Goal: Check status: Check status

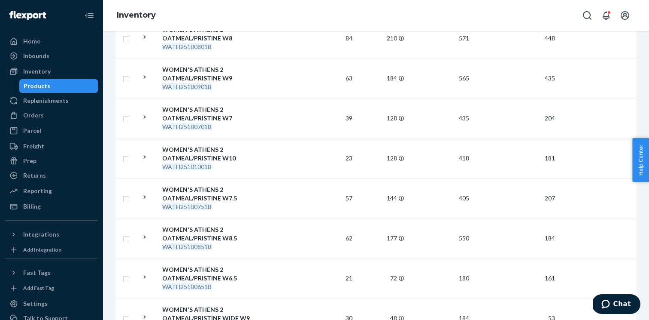
scroll to position [6, 0]
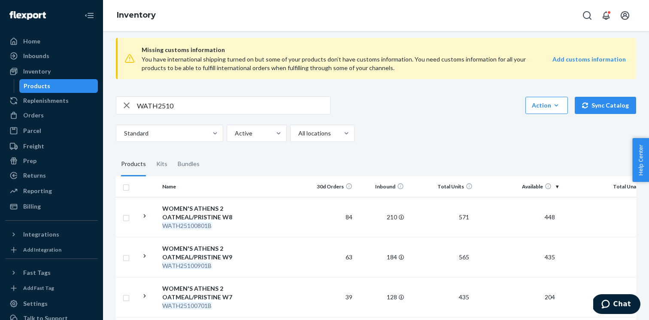
click at [169, 106] on input "WATH2510" at bounding box center [233, 105] width 193 height 17
paste input "LATH25021051C"
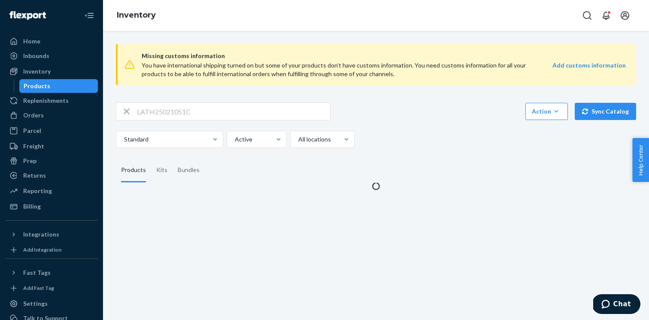
scroll to position [0, 0]
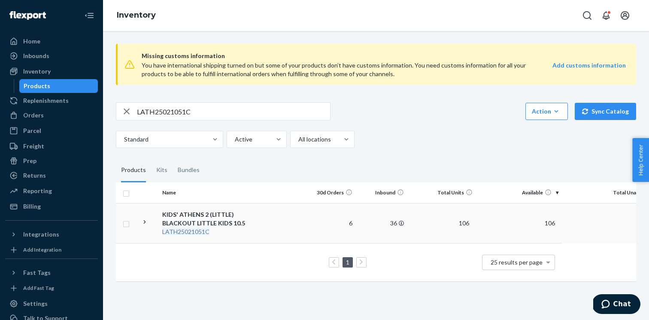
click at [143, 222] on icon at bounding box center [145, 222] width 8 height 8
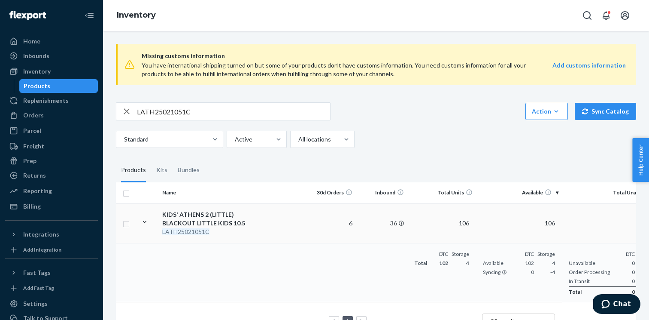
click at [143, 222] on icon at bounding box center [145, 222] width 8 height 8
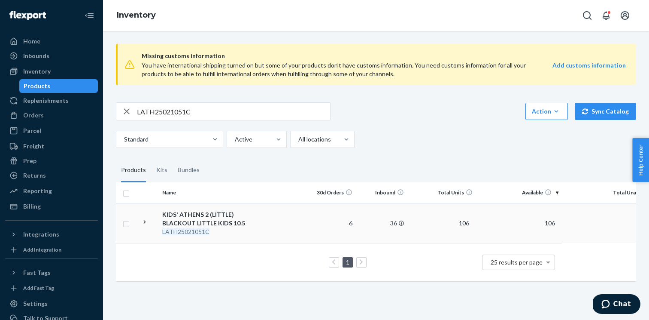
click at [267, 115] on input "LATH25021051C" at bounding box center [233, 111] width 193 height 17
paste input "10"
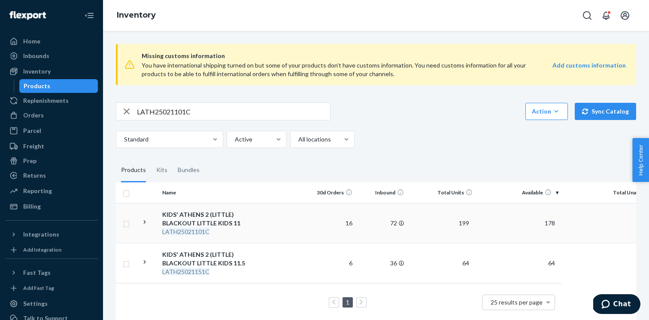
click at [149, 221] on td at bounding box center [147, 223] width 21 height 40
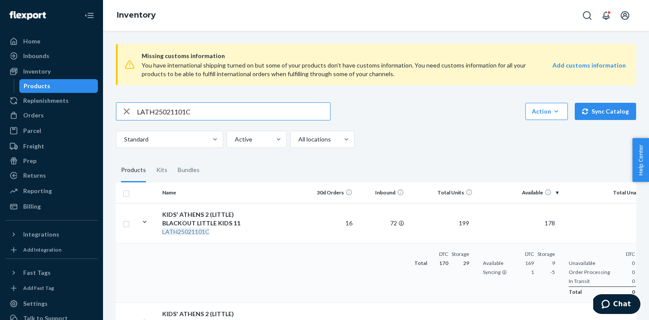
click at [203, 115] on input "LATH25021101C" at bounding box center [233, 111] width 193 height 17
paste input "5"
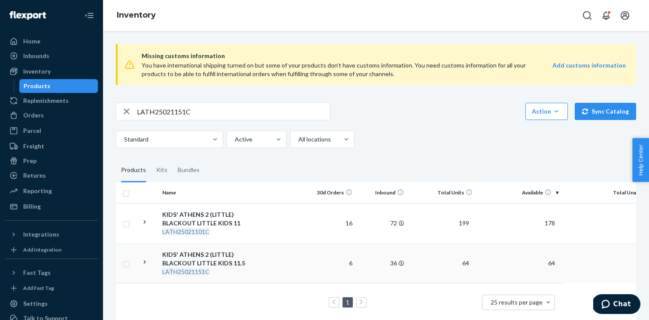
click at [141, 258] on icon at bounding box center [145, 262] width 8 height 8
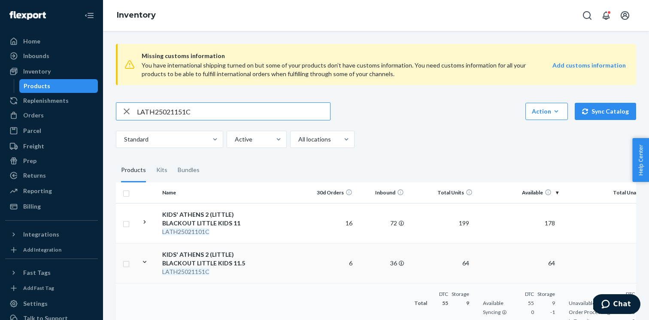
click at [183, 118] on input "LATH25021151C" at bounding box center [233, 111] width 193 height 17
paste input "20"
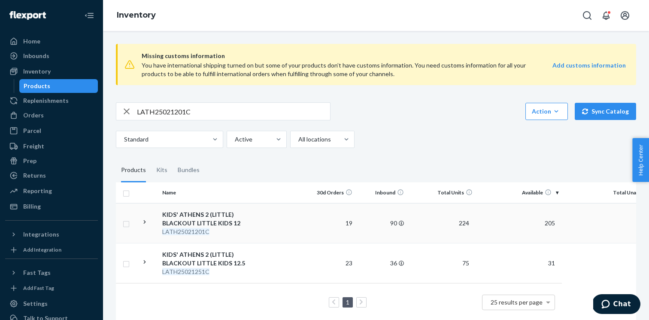
click at [142, 225] on icon at bounding box center [145, 222] width 8 height 8
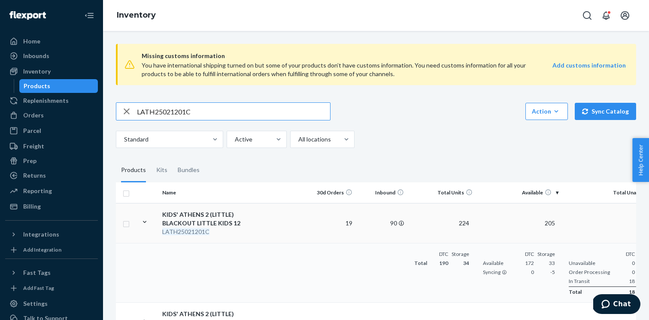
click at [188, 115] on input "LATH25021201C" at bounding box center [233, 111] width 193 height 17
paste input "5"
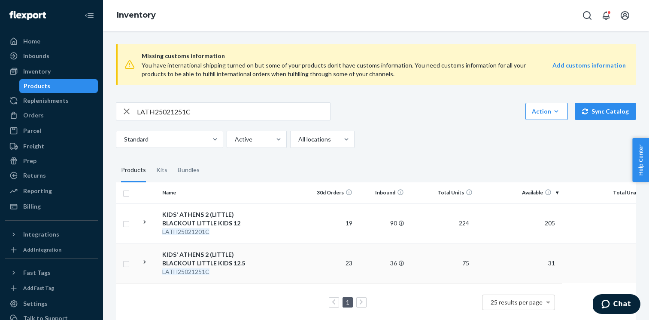
click at [145, 264] on icon at bounding box center [145, 262] width 8 height 8
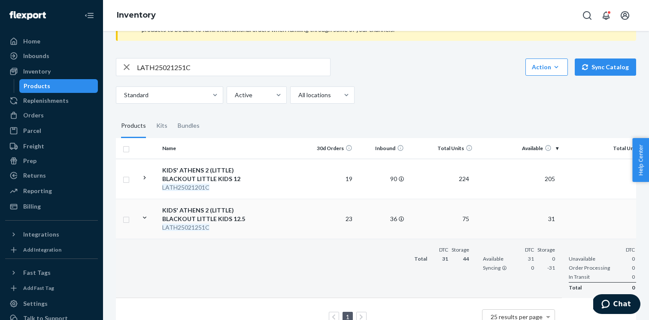
scroll to position [0, 33]
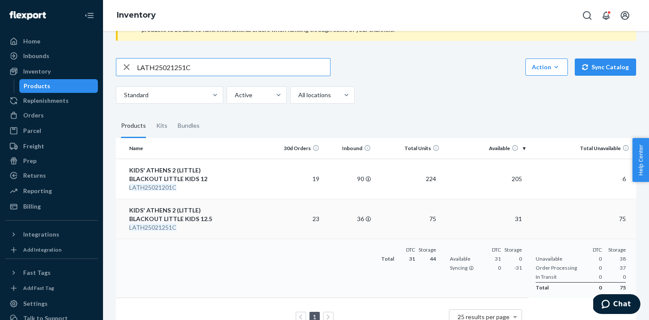
click at [242, 66] on input "LATH25021251C" at bounding box center [233, 66] width 193 height 17
paste input "30"
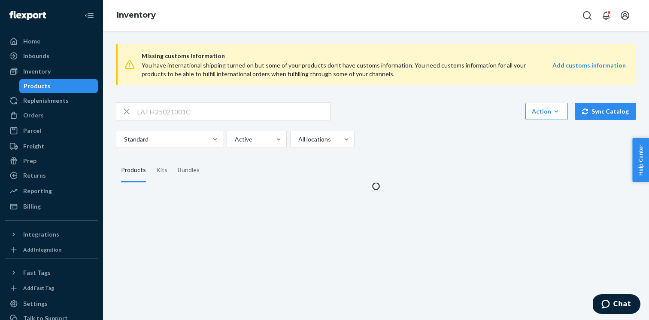
scroll to position [0, 0]
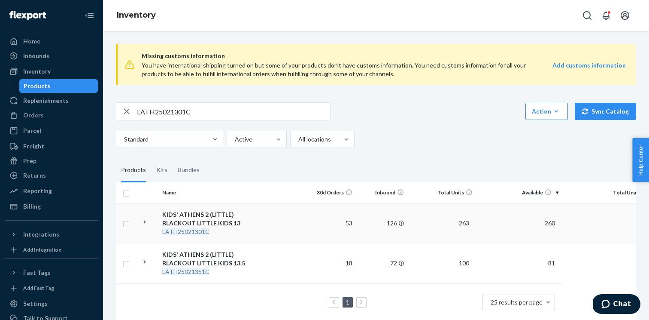
click at [144, 225] on icon at bounding box center [145, 222] width 8 height 8
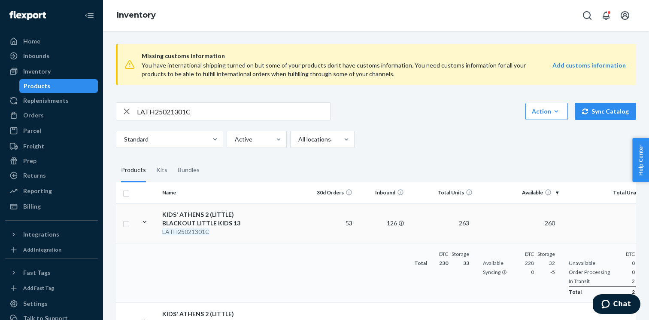
click at [183, 110] on input "LATH25021301C" at bounding box center [233, 111] width 193 height 17
paste input "25"
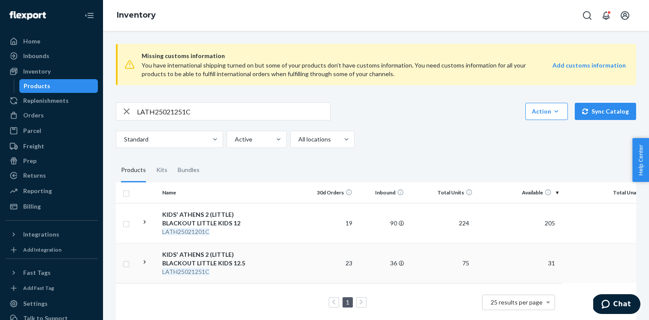
click at [142, 270] on td at bounding box center [147, 263] width 21 height 40
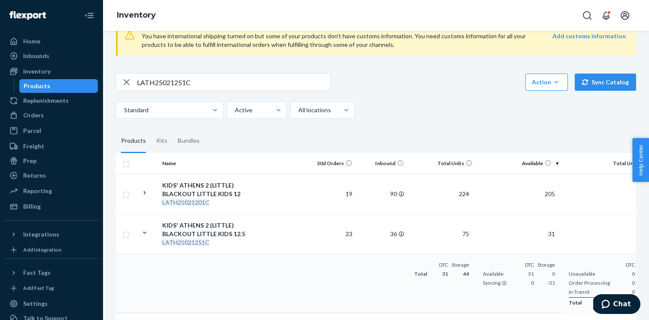
click at [186, 84] on input "LATH25021251C" at bounding box center [233, 81] width 193 height 17
paste input "3"
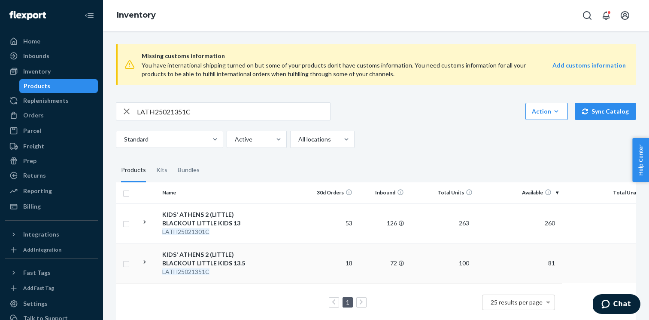
click at [144, 256] on td at bounding box center [147, 263] width 21 height 40
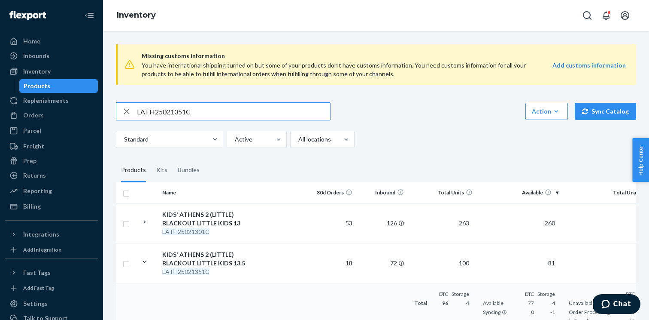
click at [190, 112] on input "LATH25021351C" at bounding box center [233, 111] width 193 height 17
paste input "0101Y"
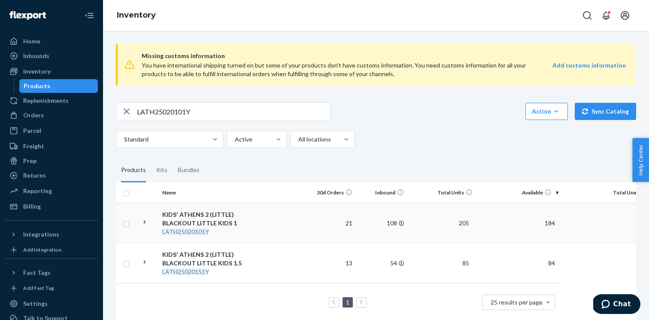
click at [141, 223] on icon at bounding box center [145, 222] width 8 height 8
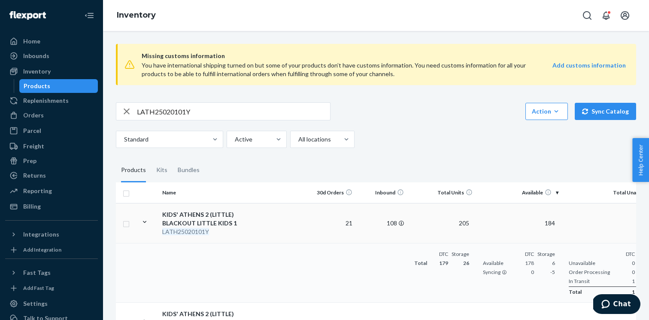
click at [182, 113] on input "LATH25020101Y" at bounding box center [233, 111] width 193 height 17
paste input "5"
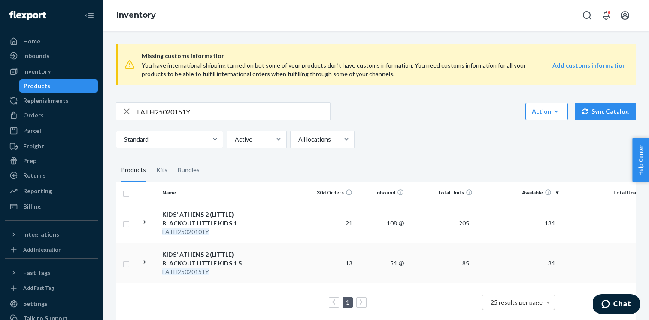
click at [140, 264] on td at bounding box center [147, 263] width 21 height 40
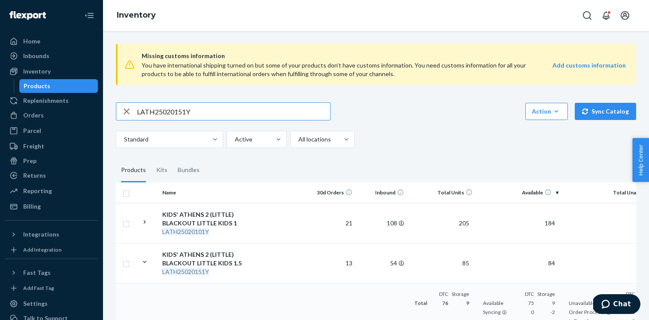
click at [189, 114] on input "LATH25020151Y" at bounding box center [233, 111] width 193 height 17
paste input "20"
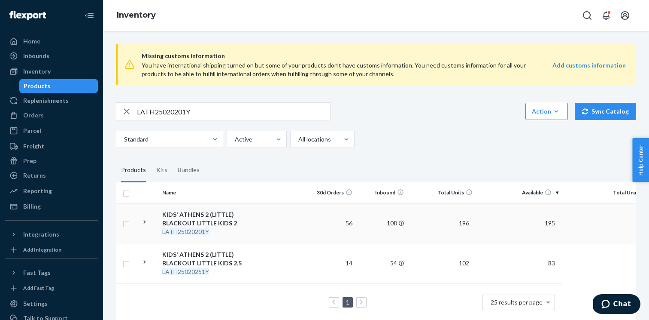
click at [146, 220] on icon at bounding box center [145, 222] width 8 height 8
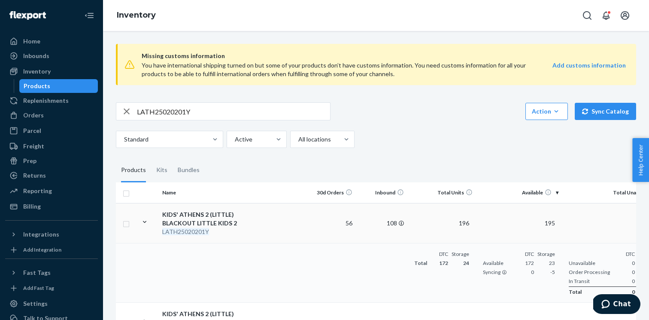
click at [188, 116] on input "LATH25020201Y" at bounding box center [233, 111] width 193 height 17
paste input "5"
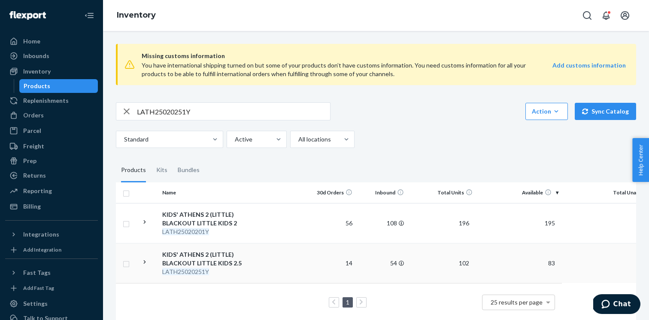
click at [139, 261] on td at bounding box center [147, 263] width 21 height 40
click at [202, 114] on input "LATH25020251Y" at bounding box center [233, 111] width 193 height 17
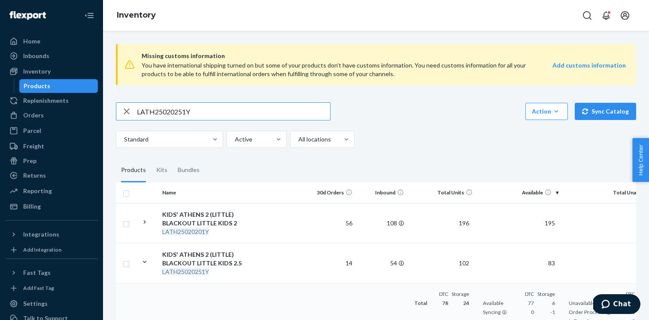
paste input "30"
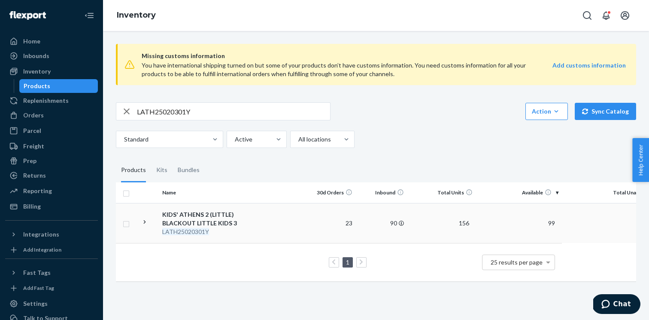
click at [143, 223] on icon at bounding box center [145, 222] width 8 height 8
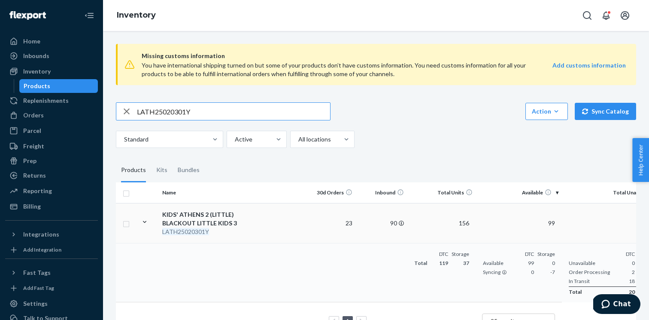
click at [195, 115] on input "LATH25020301Y" at bounding box center [233, 111] width 193 height 17
paste input "MATH25021102E"
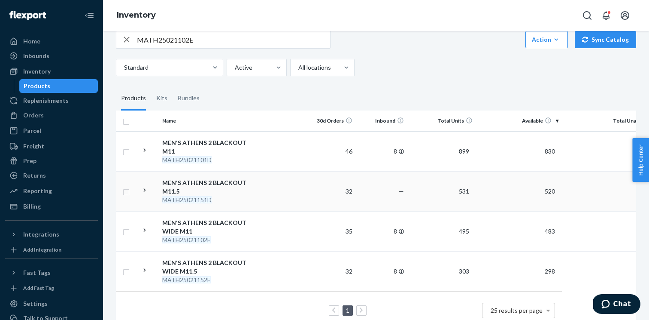
scroll to position [74, 0]
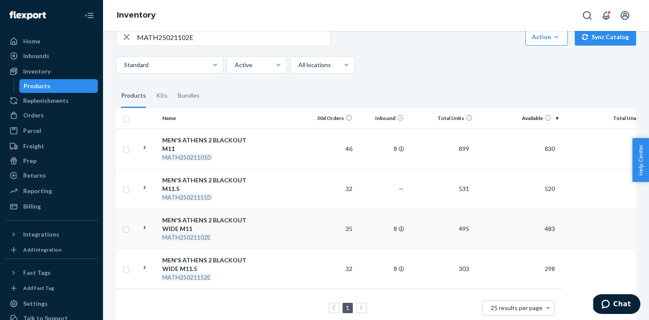
click at [145, 227] on icon at bounding box center [145, 227] width 8 height 8
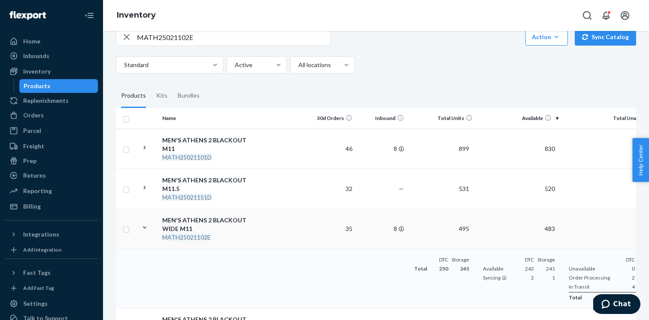
click at [175, 41] on input "MATH25021102E" at bounding box center [233, 36] width 193 height 17
paste input "2"
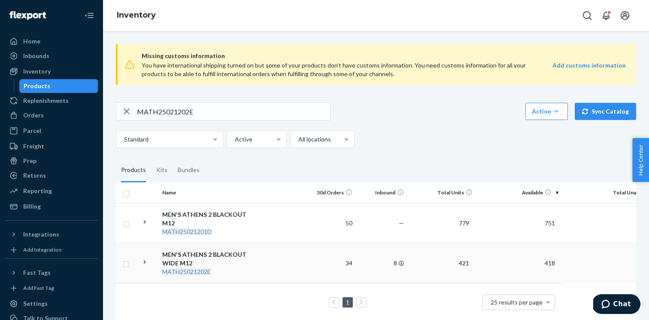
click at [147, 263] on icon at bounding box center [145, 262] width 8 height 8
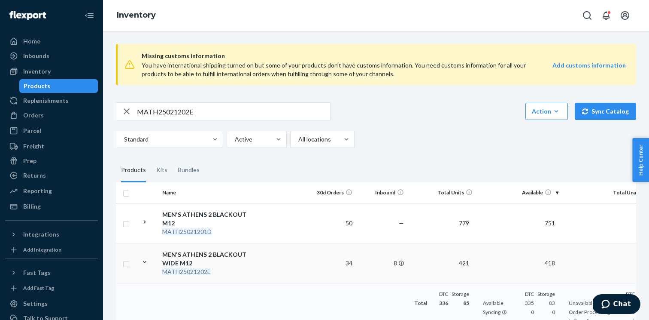
click at [162, 112] on input "MATH25021202E" at bounding box center [233, 111] width 193 height 17
paste input "3"
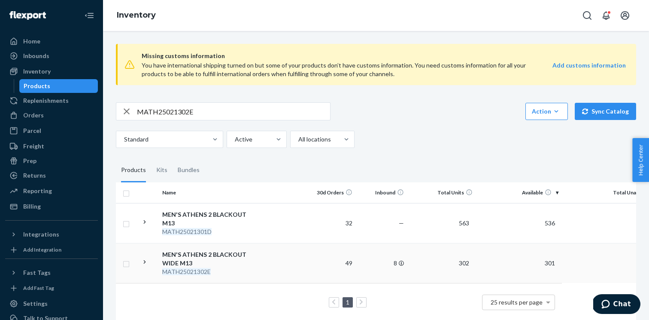
click at [146, 256] on td at bounding box center [147, 263] width 21 height 40
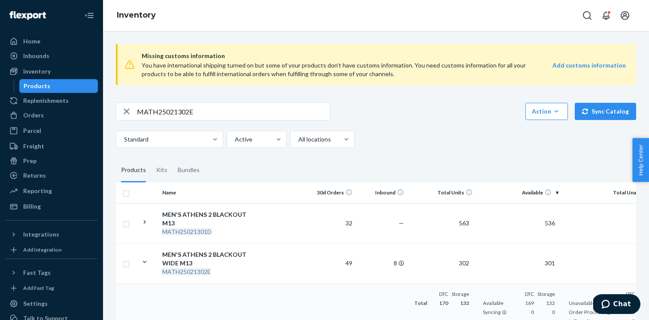
click at [230, 107] on input "MATH25021302E" at bounding box center [233, 111] width 193 height 17
paste input "Lima Blackout X-Wide M11/W12.5"
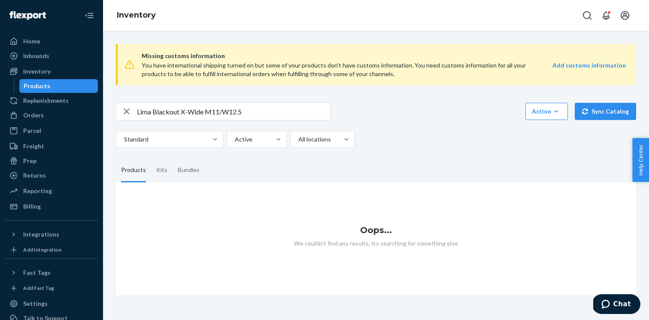
click at [186, 110] on input "Lima Blackout X-Wide M11/W12.5" at bounding box center [233, 111] width 193 height 17
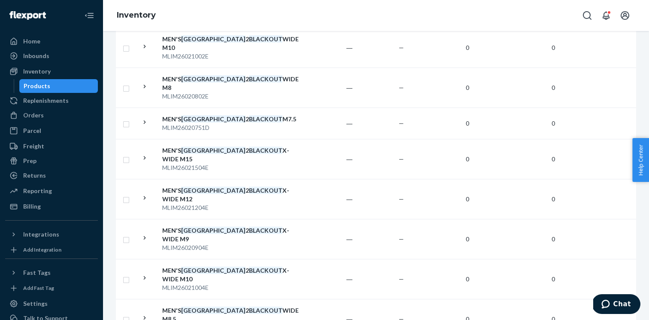
scroll to position [825, 0]
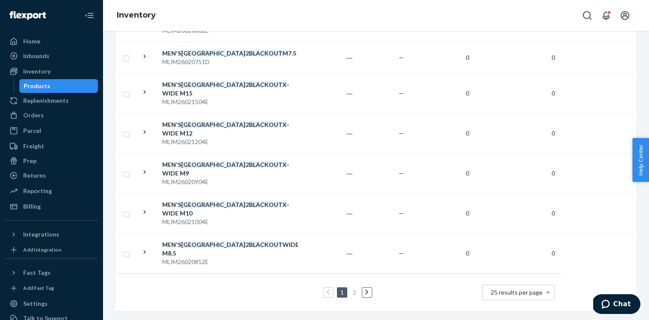
click at [355, 290] on link "2" at bounding box center [354, 291] width 7 height 7
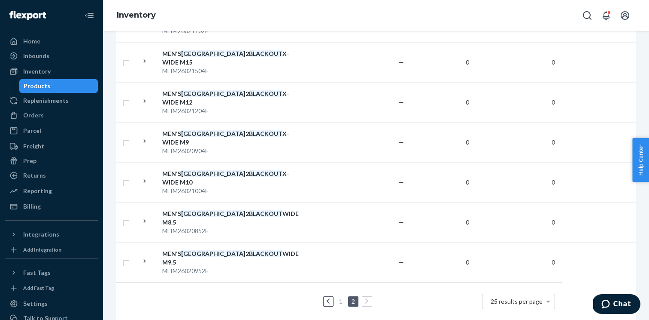
scroll to position [472, 0]
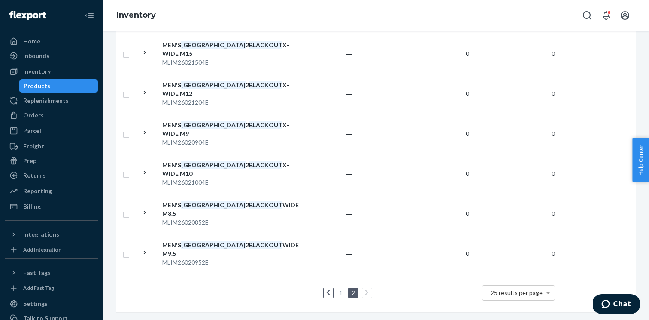
click at [343, 293] on link "1" at bounding box center [341, 292] width 7 height 7
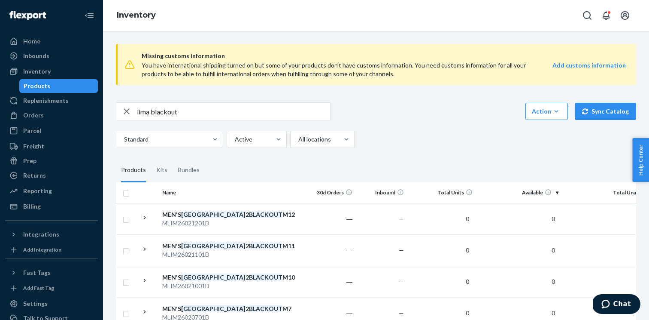
click at [151, 111] on input "lima blackout" at bounding box center [233, 111] width 193 height 17
click at [217, 114] on input "lima 2 blackout" at bounding box center [233, 111] width 193 height 17
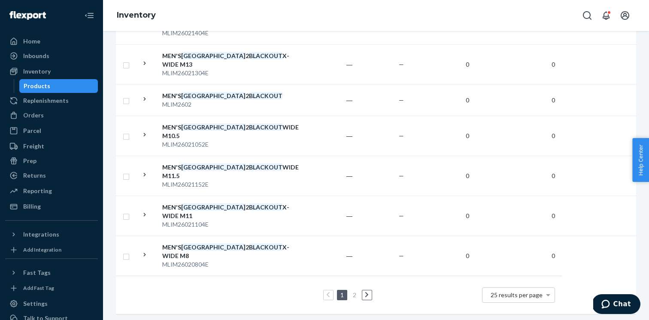
scroll to position [834, 0]
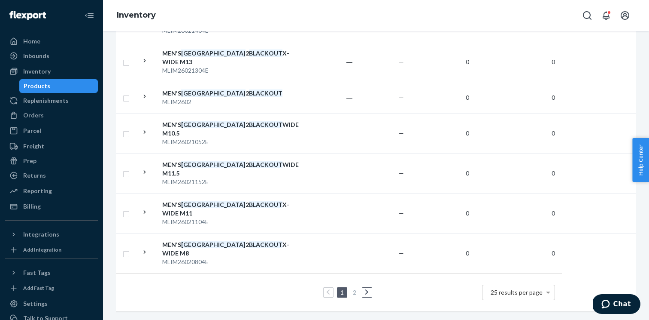
type input "lima 2 blackout x-wide"
click at [141, 212] on icon at bounding box center [145, 212] width 8 height 8
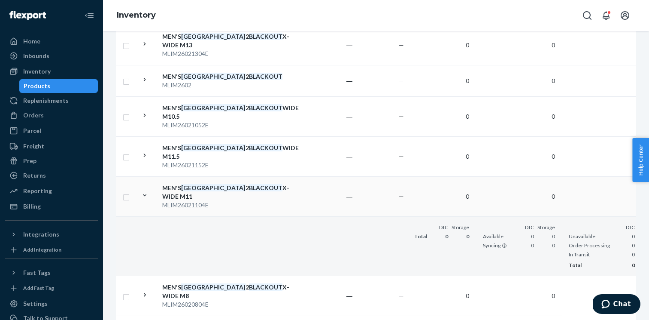
scroll to position [0, 33]
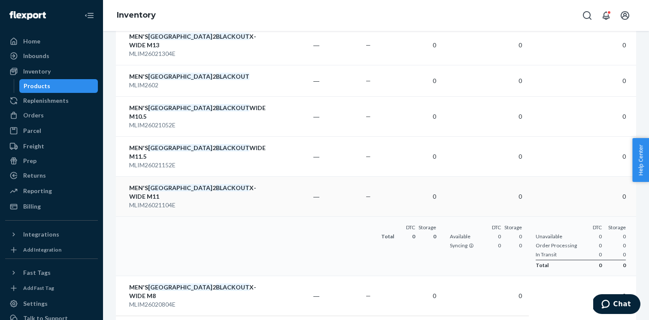
click at [189, 201] on div "MEN'S LIMA 2 BLACKOUT X-WIDE M11" at bounding box center [174, 191] width 90 height 17
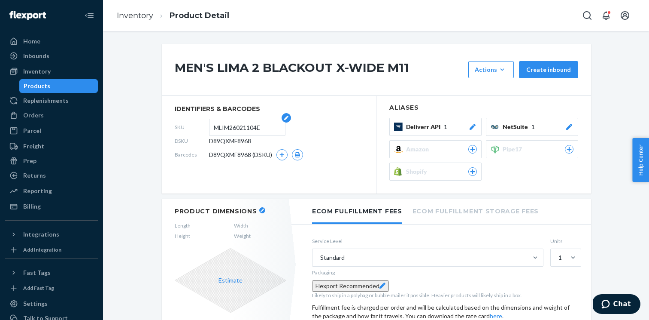
click at [238, 128] on input "MLIM26021104E" at bounding box center [247, 127] width 67 height 16
click at [55, 118] on div "Orders" at bounding box center [51, 115] width 91 height 12
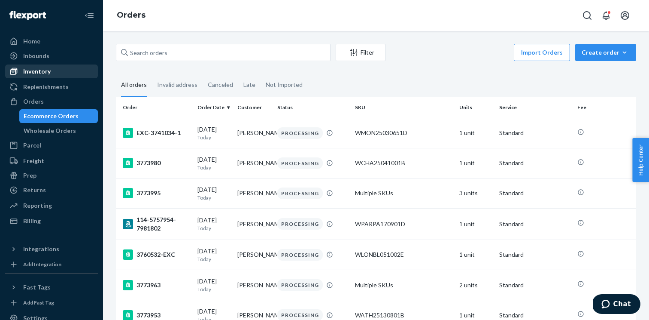
click at [57, 71] on div "Inventory" at bounding box center [51, 71] width 91 height 12
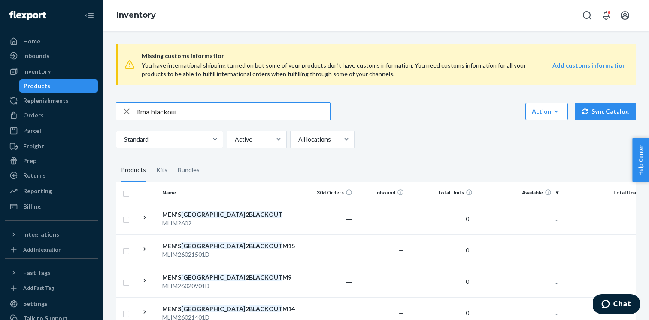
click at [174, 122] on div "lima blackout Action Create product Create kit or bundle Bulk create products B…" at bounding box center [376, 125] width 521 height 46
click at [171, 116] on input "lima blackout" at bounding box center [233, 111] width 193 height 17
paste input "LIMA BLACK BLACK OUTSOLE X-WIDE M11.5 / W13"
click at [171, 116] on input "lima LIMA BLACK BLACK OUTSOLE X-WIDE M11.5 / W13" at bounding box center [233, 111] width 193 height 17
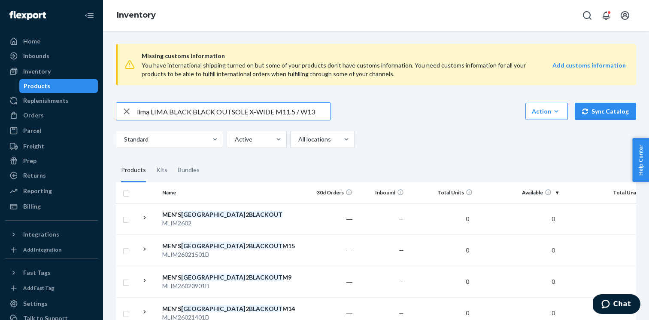
click at [171, 116] on input "lima LIMA BLACK BLACK OUTSOLE X-WIDE M11.5 / W13" at bounding box center [233, 111] width 193 height 17
paste input "text"
type input "LIMA BLACK BLACK OUTSOLE X-WIDE M11"
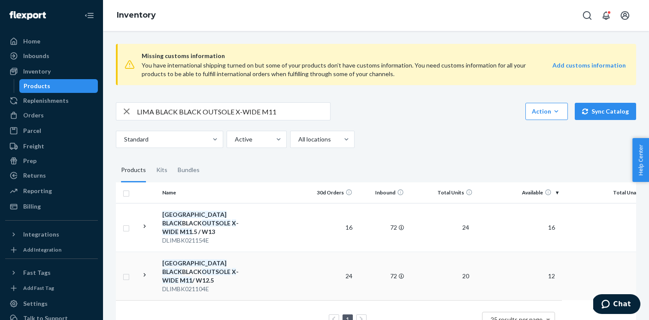
scroll to position [9, 0]
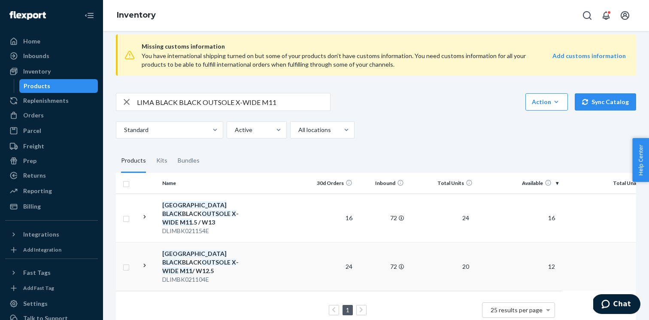
click at [144, 261] on icon at bounding box center [145, 265] width 8 height 8
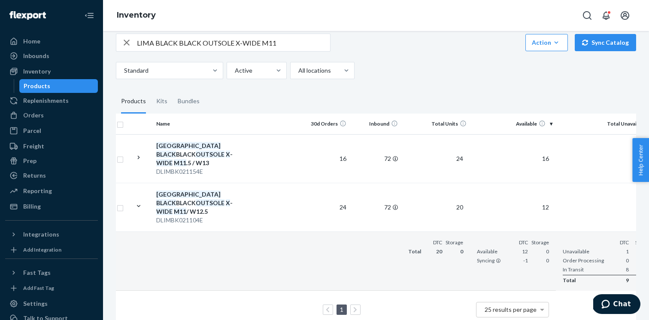
scroll to position [0, 0]
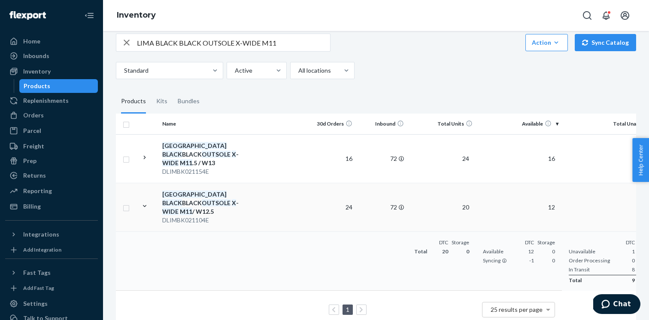
click at [224, 191] on div "LIMA BLACK BLACK OUTSOLE X - WIDE M11 / W12.5" at bounding box center [207, 203] width 90 height 26
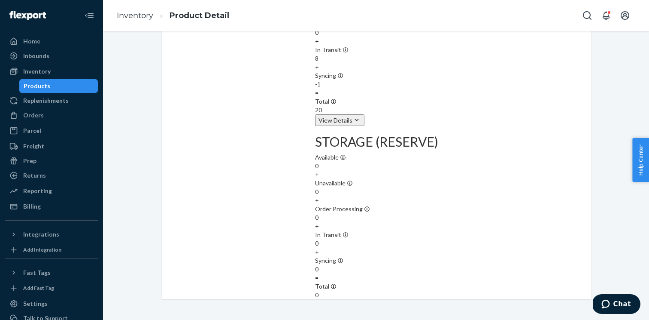
scroll to position [904, 0]
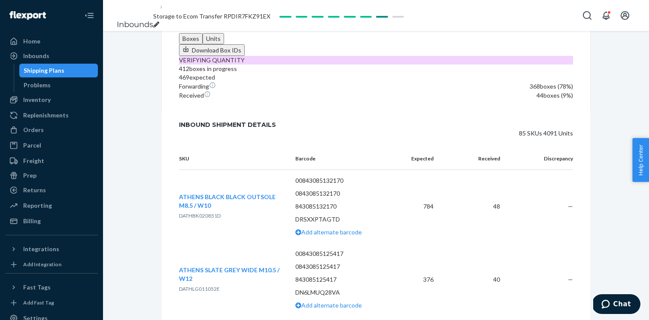
scroll to position [312, 0]
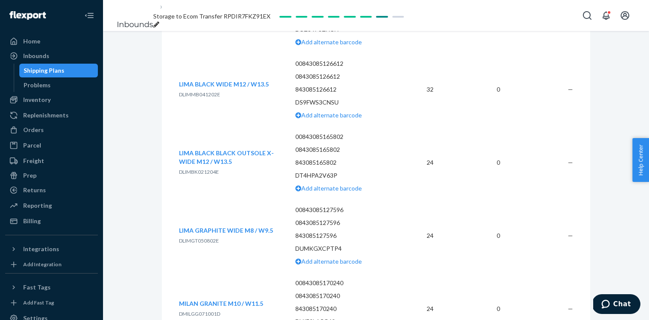
scroll to position [2213, 0]
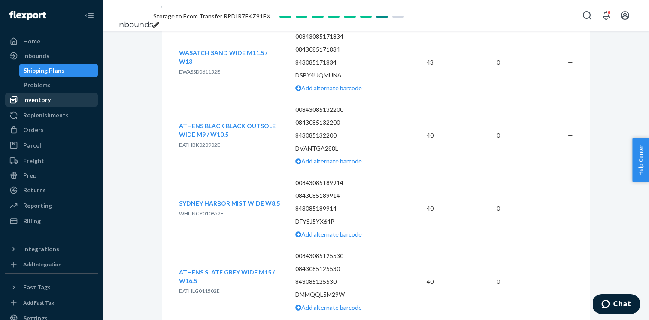
click at [79, 98] on div "Inventory" at bounding box center [51, 100] width 91 height 12
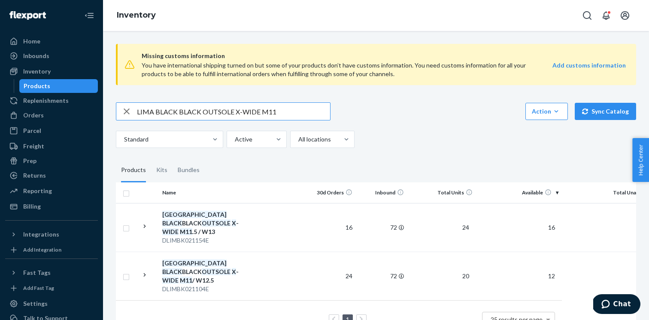
click at [197, 109] on input "LIMA BLACK BLACK OUTSOLE X-WIDE M11" at bounding box center [233, 111] width 193 height 17
click at [185, 112] on input "LIMA BLACK Women's Athens 2 Stormy Weather/ Rose 10.5 OUTSOLE X-WIDE M11" at bounding box center [233, 111] width 193 height 17
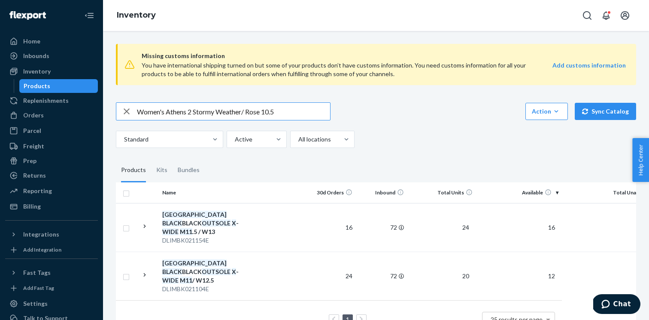
drag, startPoint x: 168, startPoint y: 113, endPoint x: 121, endPoint y: 113, distance: 47.2
click at [121, 113] on div "Women's Athens 2 Stormy Weather/ Rose 10.5" at bounding box center [223, 111] width 214 height 17
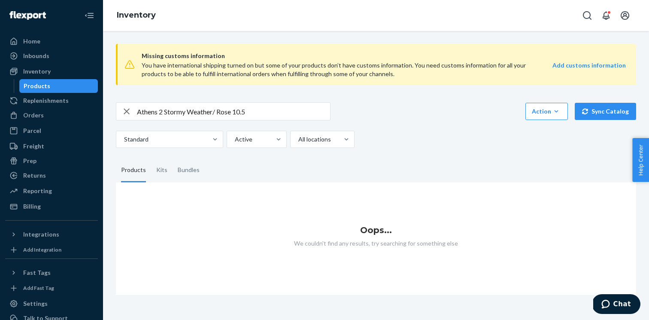
click at [265, 115] on input "Athens 2 Stormy Weather/ Rose 10.5" at bounding box center [233, 111] width 193 height 17
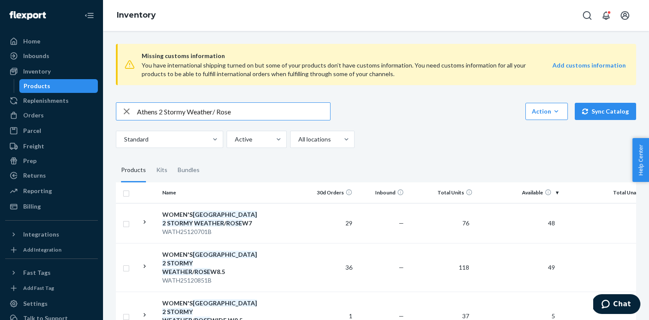
click at [272, 106] on input "Athens 2 Stormy Weather/ Rose" at bounding box center [233, 111] width 193 height 17
click at [265, 114] on input "Athens 2 Stormy Weather/ Rose" at bounding box center [233, 111] width 193 height 17
type input "Athens 2 Stormy Weather/ Rose W10.5"
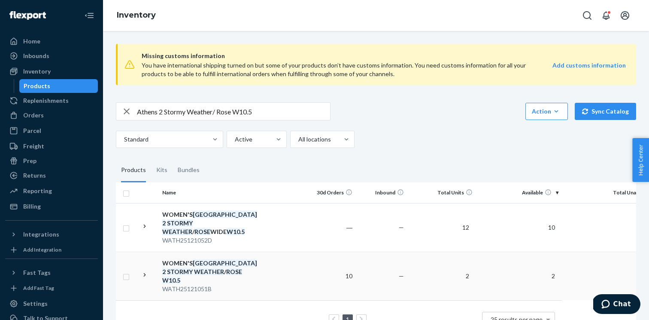
click at [143, 271] on icon at bounding box center [145, 275] width 8 height 8
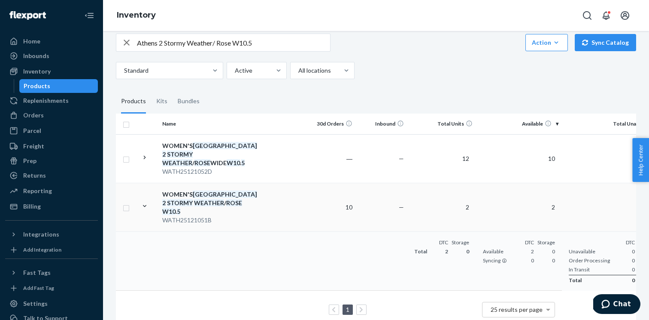
click at [176, 207] on em "W10" at bounding box center [168, 210] width 13 height 7
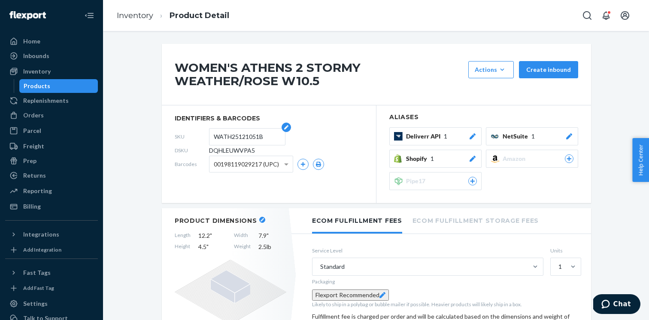
click at [242, 135] on input "WATH25121051B" at bounding box center [247, 136] width 67 height 16
click at [68, 118] on div "Orders" at bounding box center [51, 115] width 91 height 12
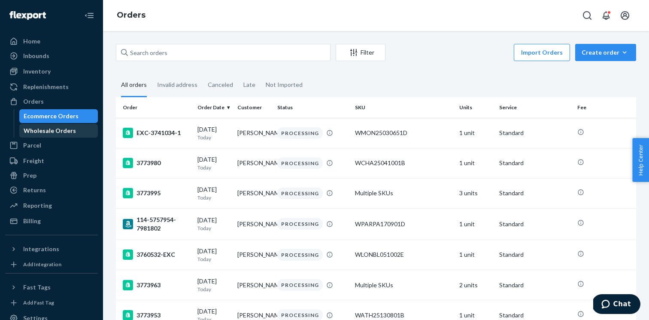
click at [74, 128] on div "Wholesale Orders" at bounding box center [58, 131] width 77 height 12
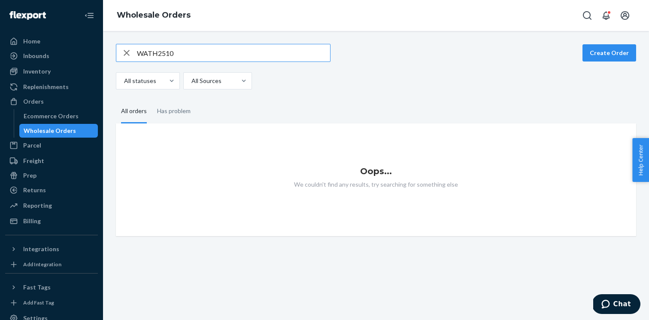
click at [179, 53] on input "WATH2510" at bounding box center [233, 52] width 193 height 17
click at [124, 52] on icon "button" at bounding box center [127, 52] width 10 height 17
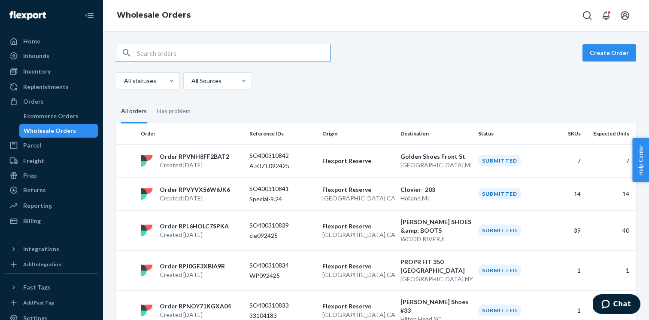
click at [155, 55] on input "text" at bounding box center [233, 52] width 193 height 17
type input "WM09MLBA01ABC"
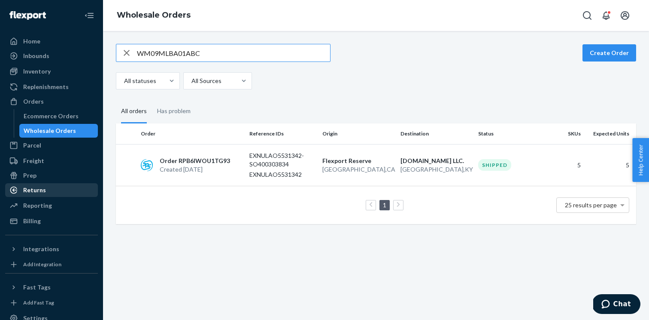
click at [47, 195] on div "Returns" at bounding box center [51, 190] width 91 height 12
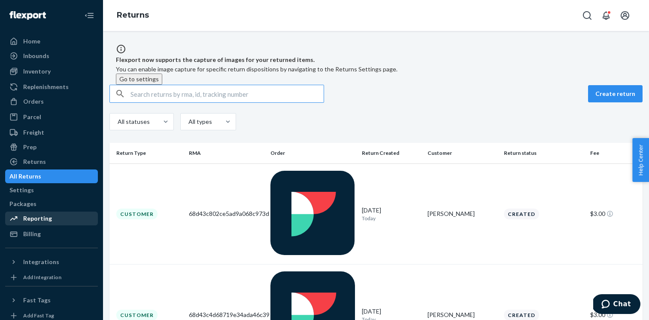
click at [51, 222] on div "Reporting" at bounding box center [51, 218] width 91 height 12
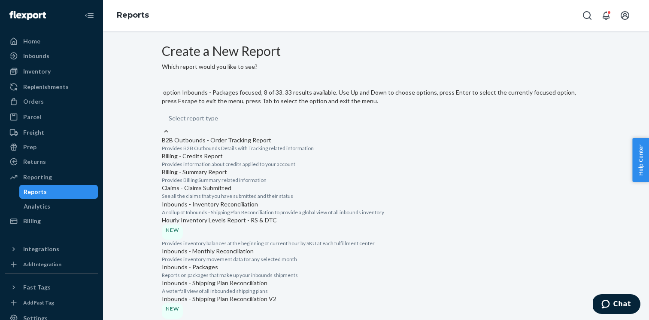
scroll to position [168, 0]
click at [261, 216] on div "Hourly Inventory Levels Report - RS & DTC NEW Provides inventory balances at th…" at bounding box center [376, 231] width 429 height 31
click at [170, 122] on input "option Hourly Inventory Levels Report - RS & DTC focused, 6 of 33. 33 results a…" at bounding box center [169, 118] width 1 height 9
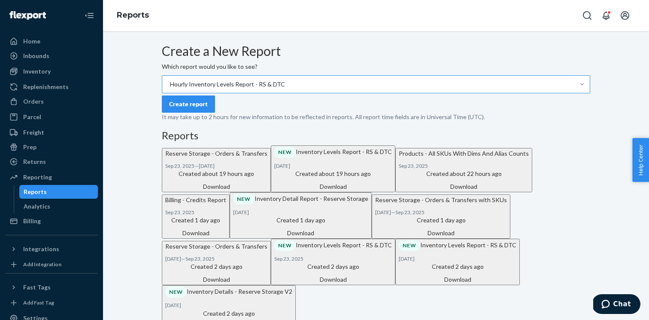
click at [199, 108] on div "Create report" at bounding box center [188, 104] width 39 height 9
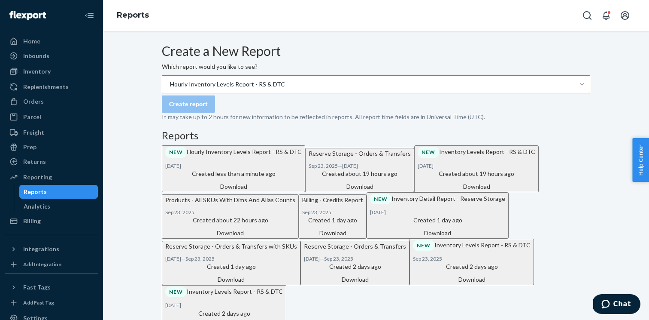
click at [302, 191] on div "Download" at bounding box center [233, 186] width 137 height 9
click at [43, 99] on div "Orders" at bounding box center [51, 101] width 91 height 12
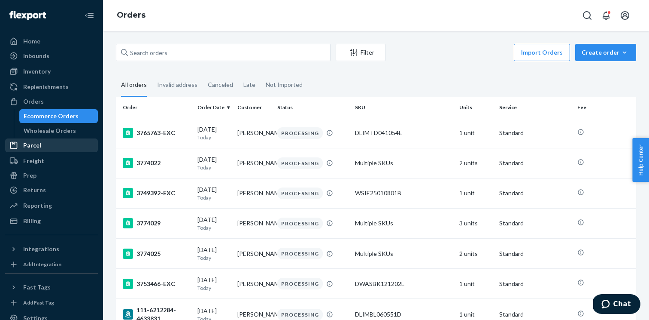
click at [90, 138] on link "Parcel" at bounding box center [51, 145] width 93 height 14
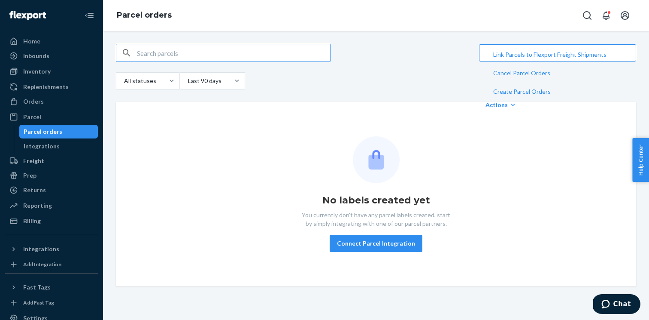
click at [71, 108] on div "Orders Ecommerce Orders Wholesale Orders" at bounding box center [51, 101] width 93 height 15
click at [62, 102] on div "Orders" at bounding box center [51, 101] width 91 height 12
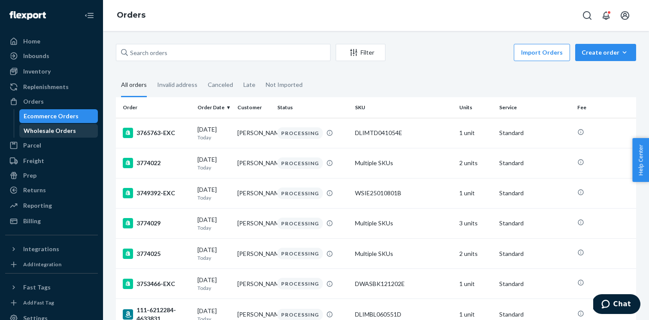
click at [63, 129] on div "Wholesale Orders" at bounding box center [50, 130] width 52 height 9
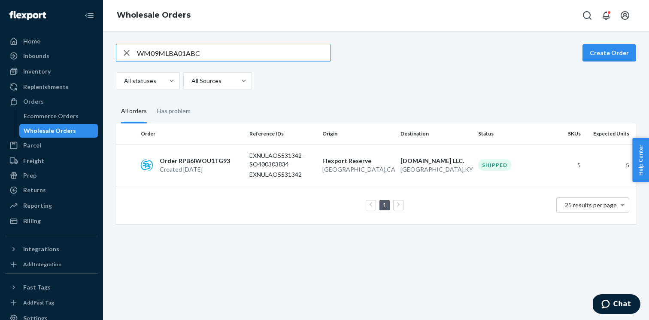
click at [143, 53] on input "WM09MLBA01ABC" at bounding box center [233, 52] width 193 height 17
type input "WTK8EQ7WK7BGV"
click at [286, 165] on p "200792535-SO400309605" at bounding box center [283, 159] width 66 height 17
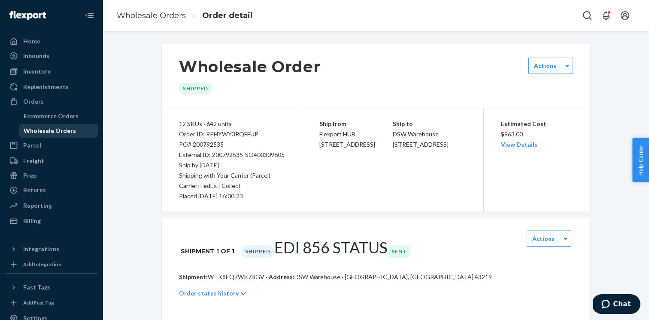
click at [87, 128] on div "Wholesale Orders" at bounding box center [58, 131] width 77 height 12
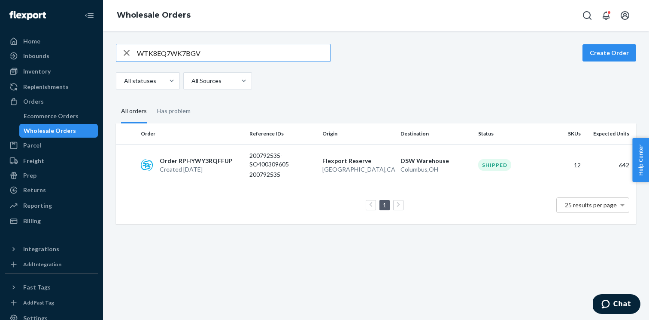
click at [184, 55] on input "WTK8EQ7WK7BGV" at bounding box center [233, 52] width 193 height 17
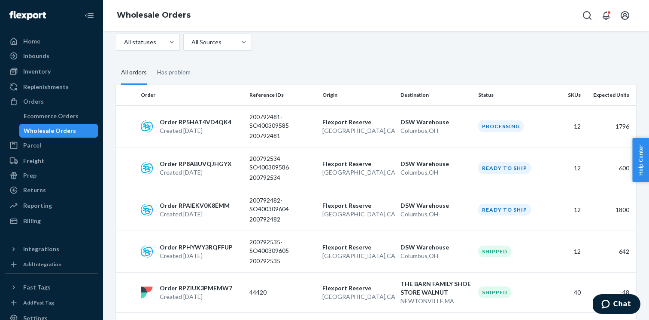
scroll to position [59, 0]
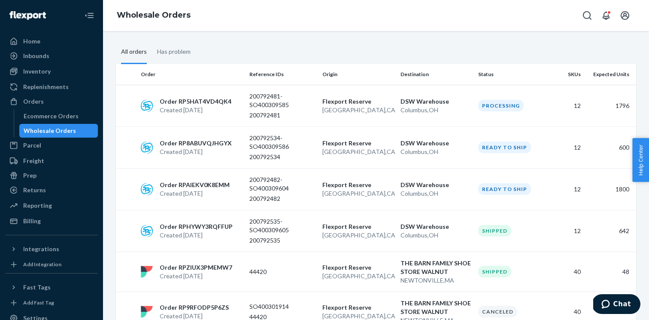
type input "dsw"
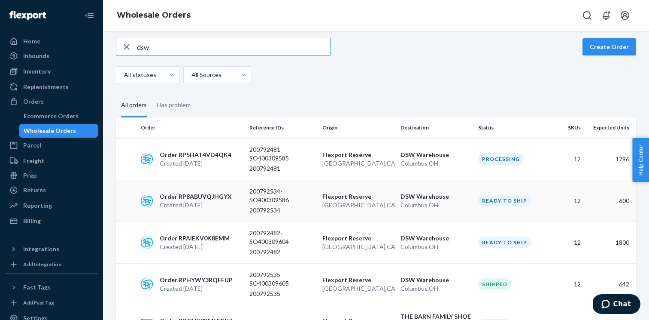
scroll to position [0, 0]
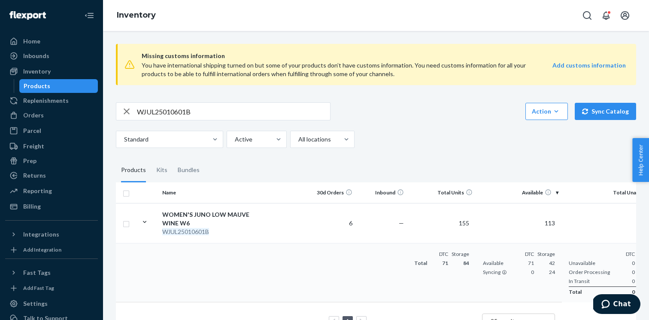
click at [181, 111] on input "WJUL25010601B" at bounding box center [233, 111] width 193 height 17
paste input "LIMA BLACK BLACK OUTSOLE X-WIDE M11.5 / W13"
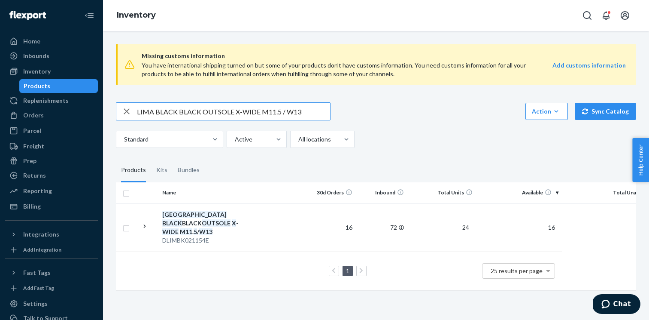
drag, startPoint x: 314, startPoint y: 111, endPoint x: 274, endPoint y: 112, distance: 40.8
click at [274, 112] on input "LIMA BLACK BLACK OUTSOLE X-WIDE M11.5 / W13" at bounding box center [233, 111] width 193 height 17
type input "LIMA BLACK BLACK OUTSOLE X-WIDE M11"
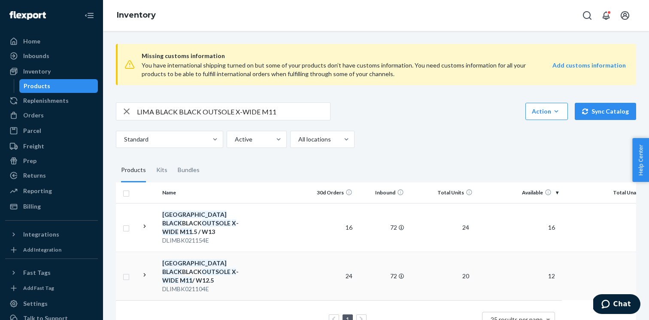
click at [222, 265] on div "LIMA BLACK BLACK OUTSOLE X - WIDE M11 / W12.5" at bounding box center [207, 272] width 90 height 26
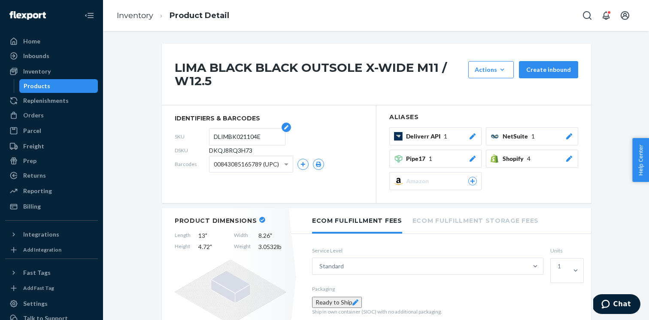
click at [235, 137] on input "DLIMBK021104E" at bounding box center [247, 136] width 67 height 16
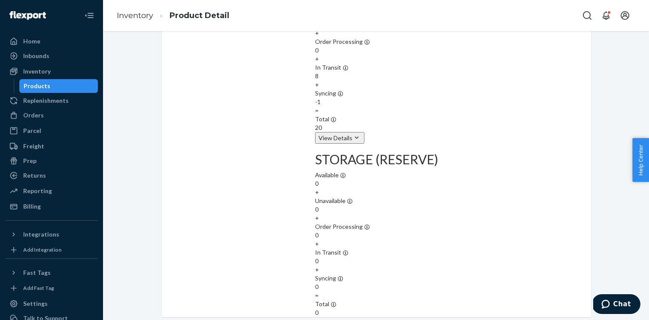
scroll to position [904, 0]
